Goal: Transaction & Acquisition: Download file/media

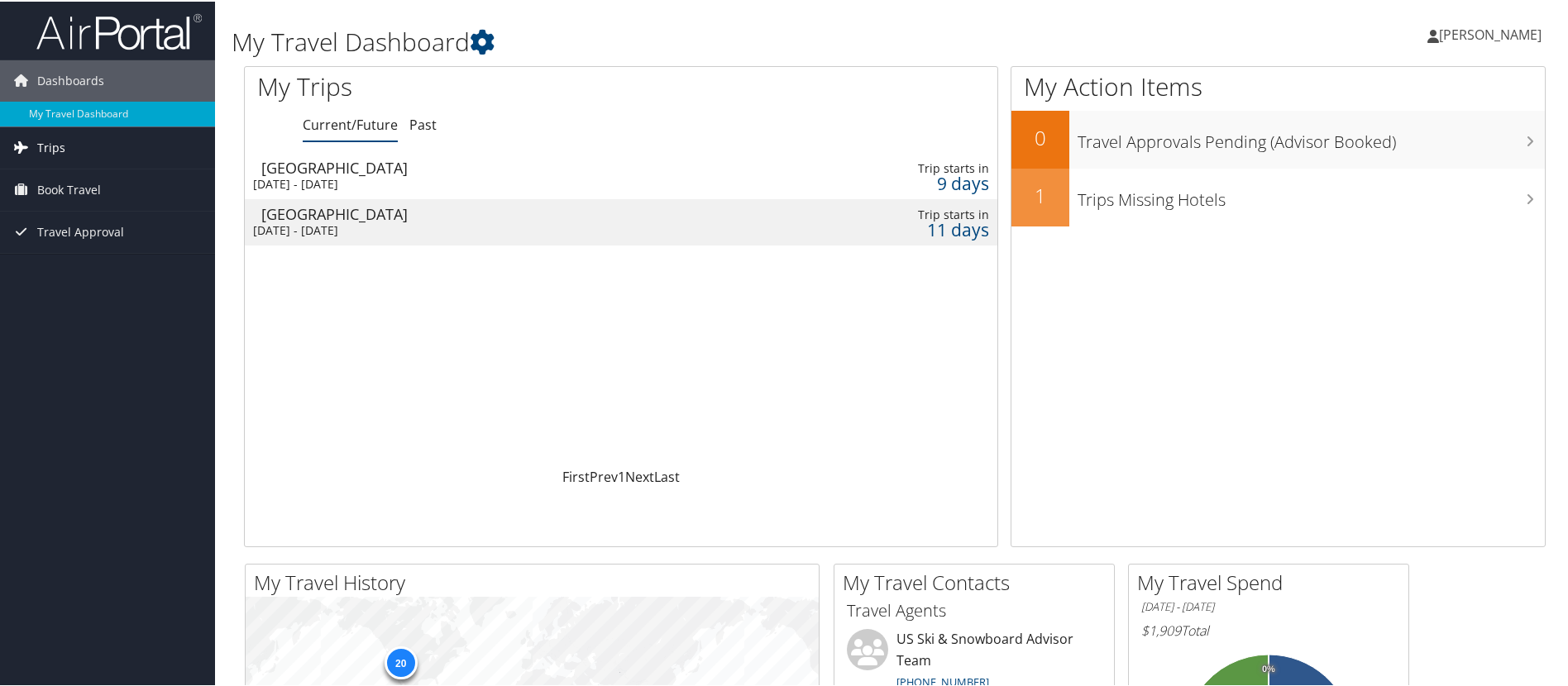
click at [84, 149] on link "Trips" at bounding box center [107, 146] width 215 height 42
click at [77, 186] on link "Current/Future Trips" at bounding box center [107, 179] width 215 height 25
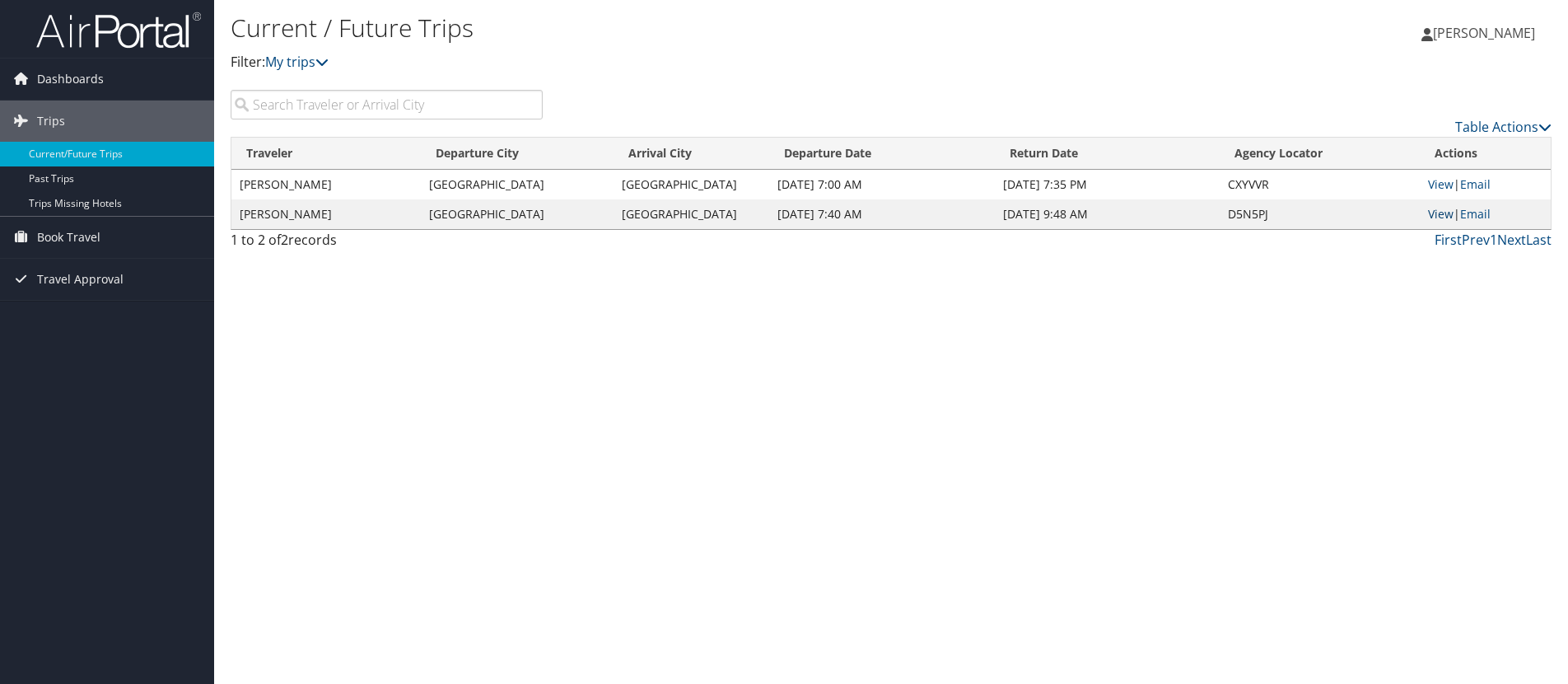
click at [1438, 213] on link "View" at bounding box center [1441, 214] width 26 height 16
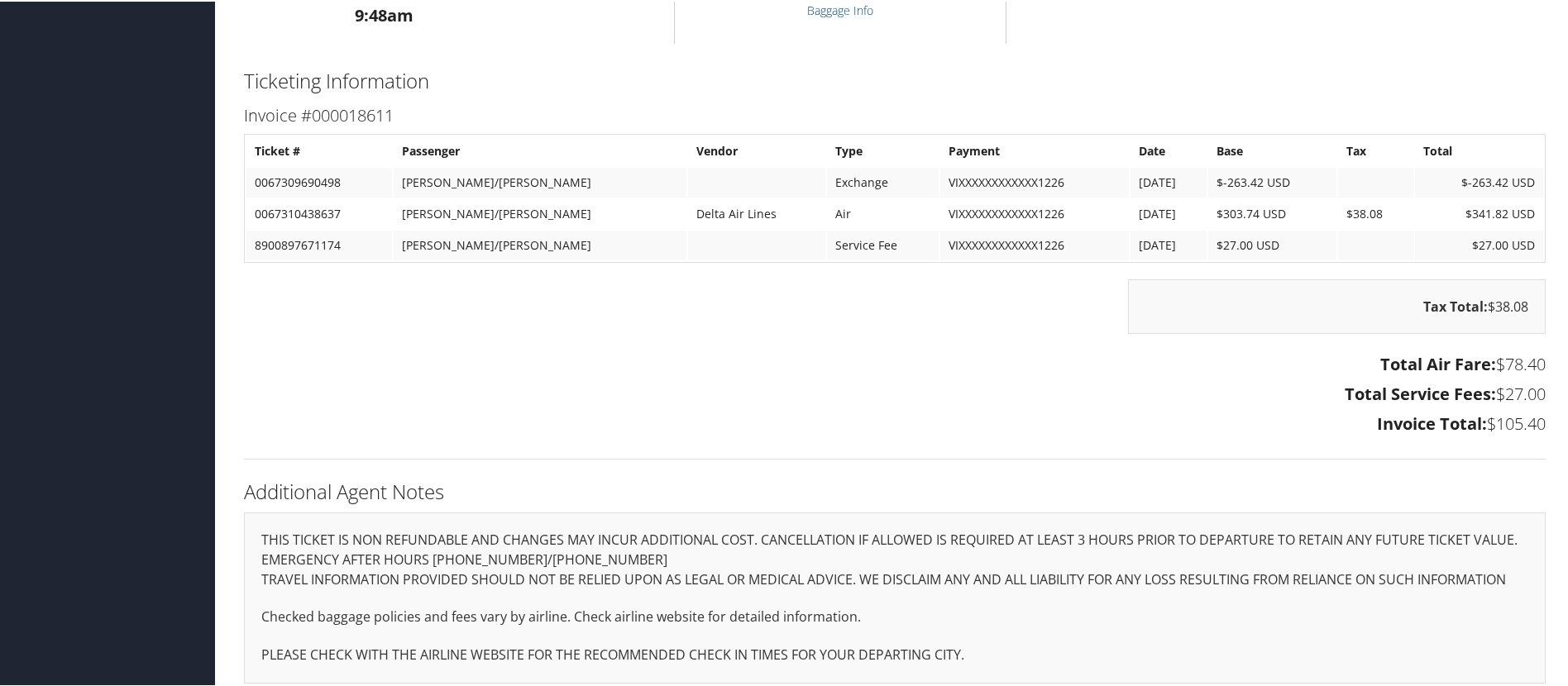
scroll to position [610, 0]
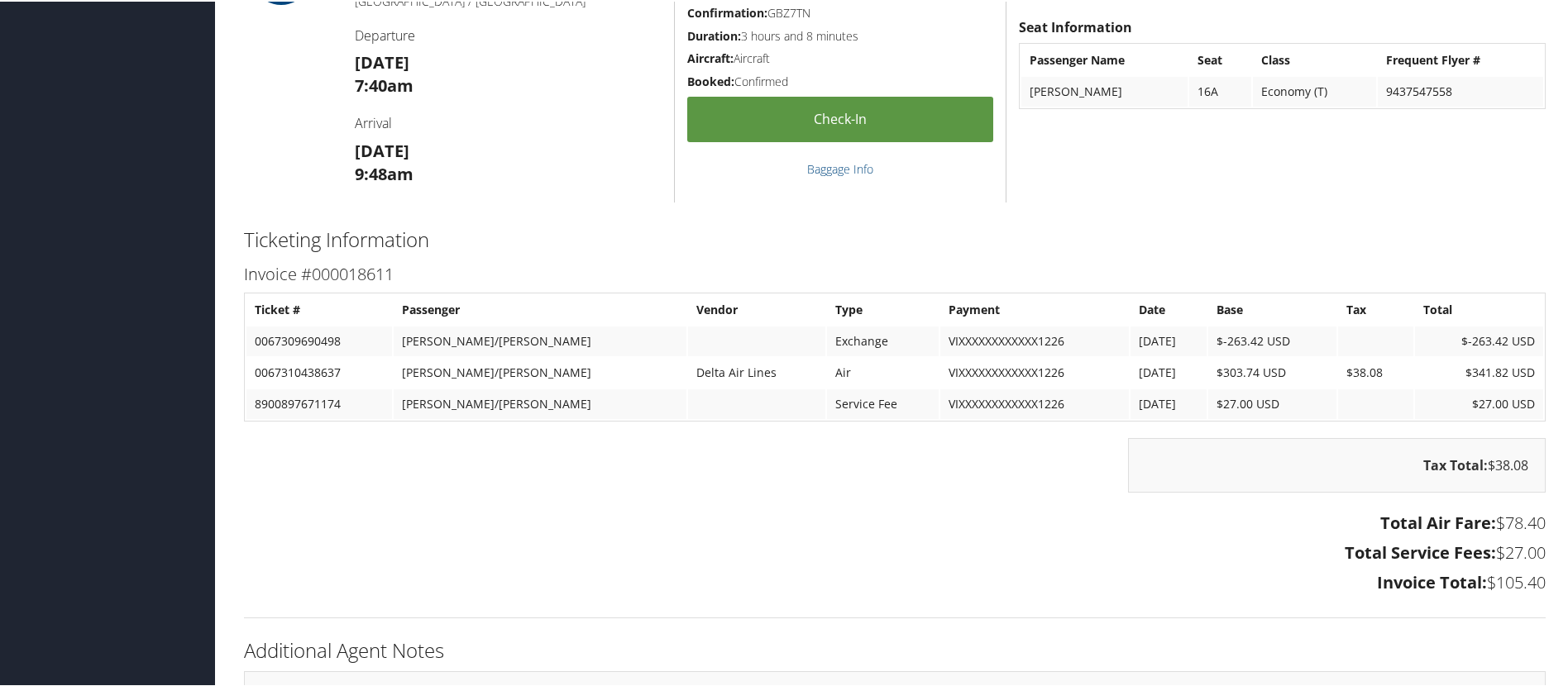
click at [345, 272] on h3 "Invoice #000018611" at bounding box center [894, 272] width 1301 height 23
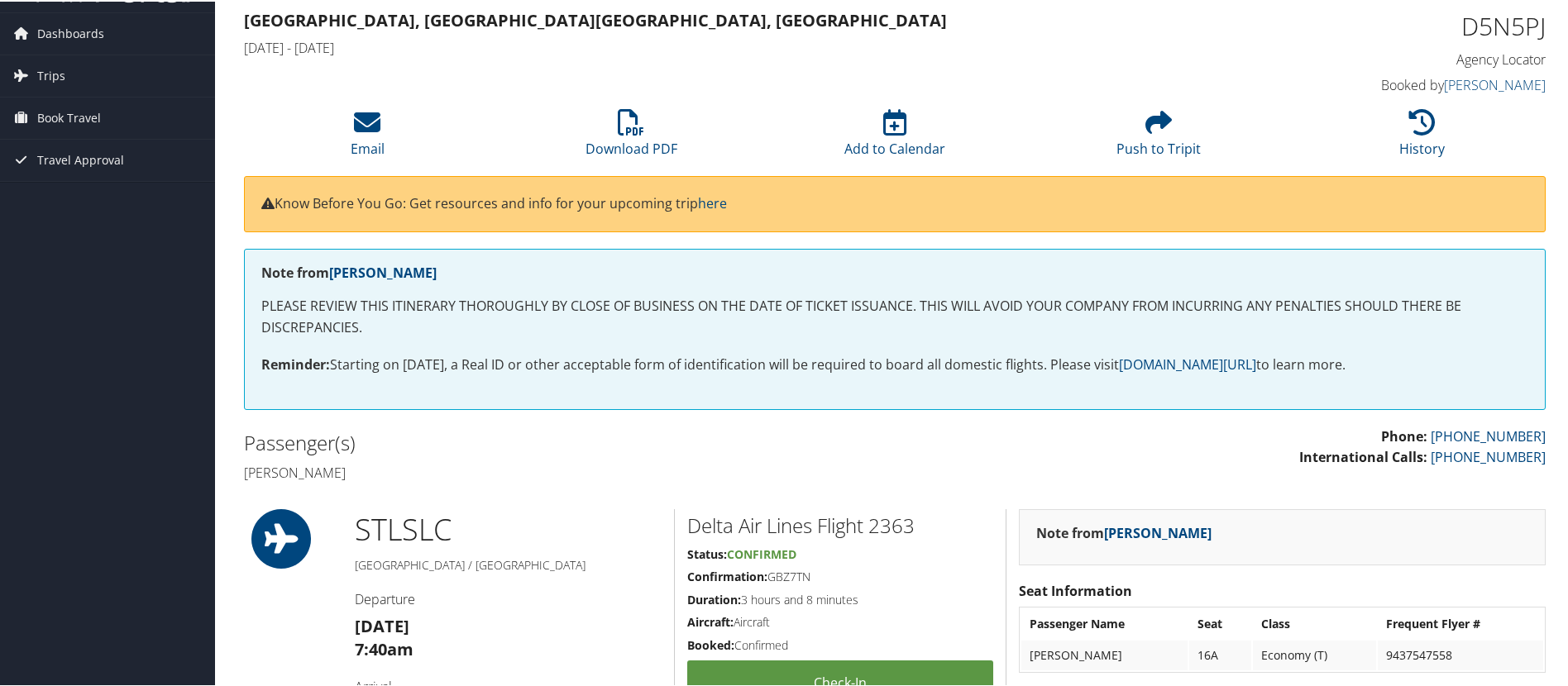
scroll to position [0, 0]
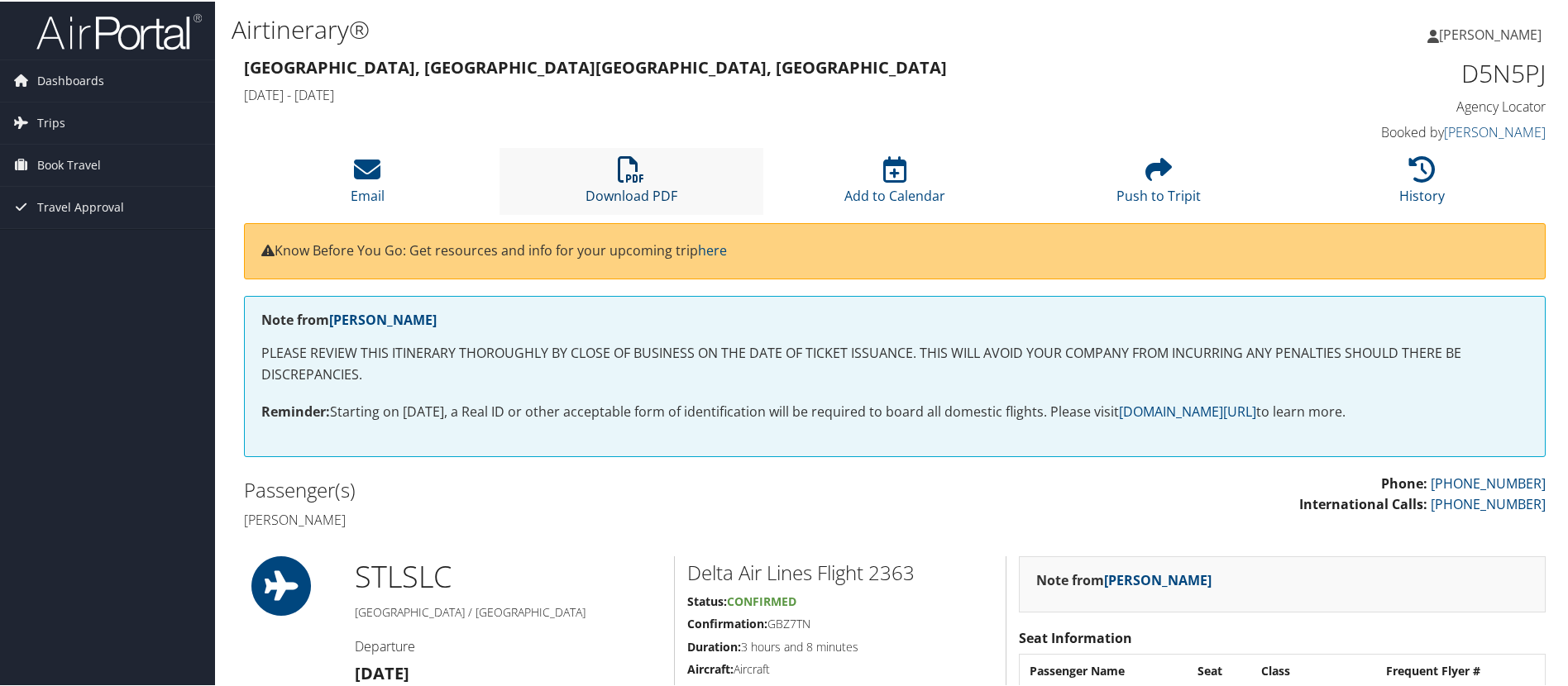
click at [634, 187] on link "Download PDF" at bounding box center [631, 184] width 92 height 40
